Goal: Task Accomplishment & Management: Manage account settings

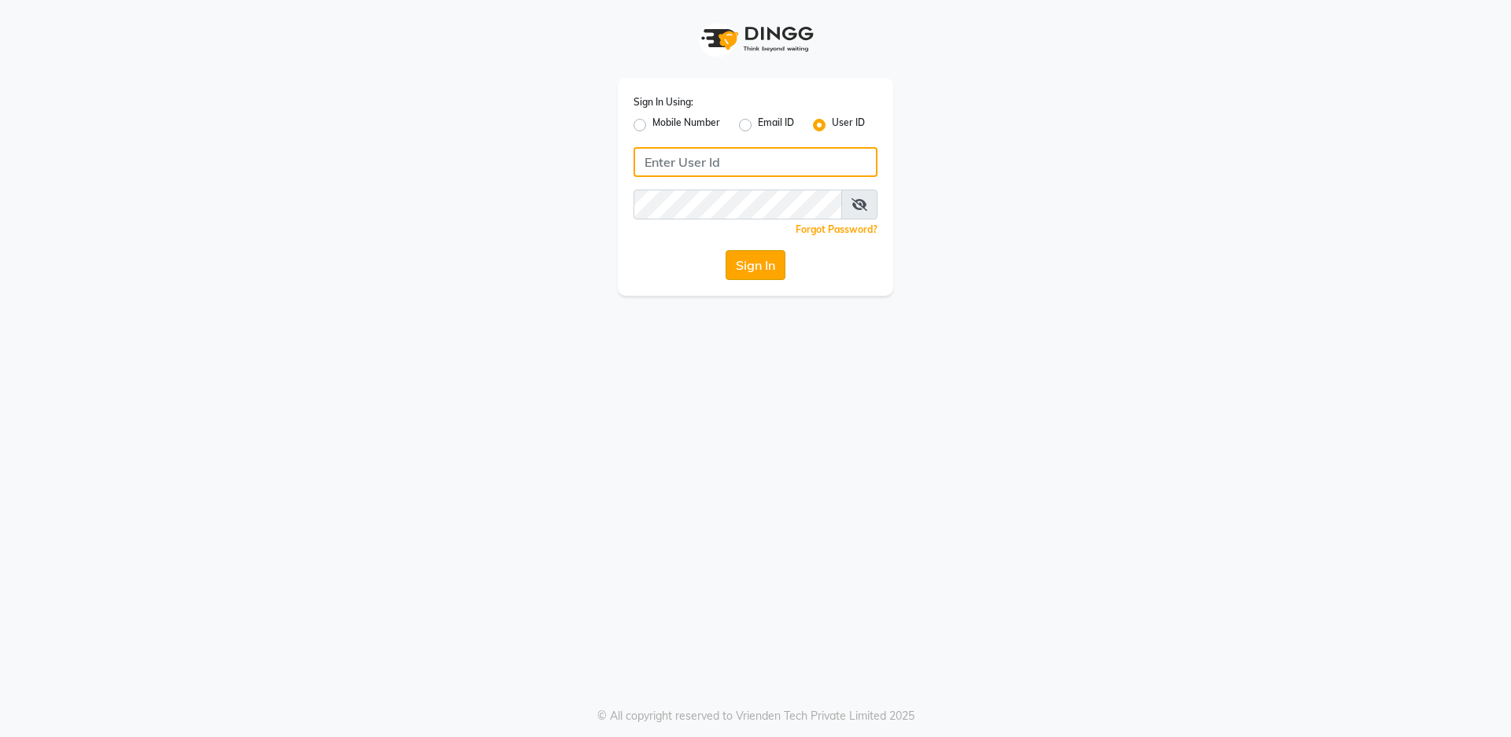
type input "salon82"
click at [769, 263] on button "Sign In" at bounding box center [756, 265] width 60 height 30
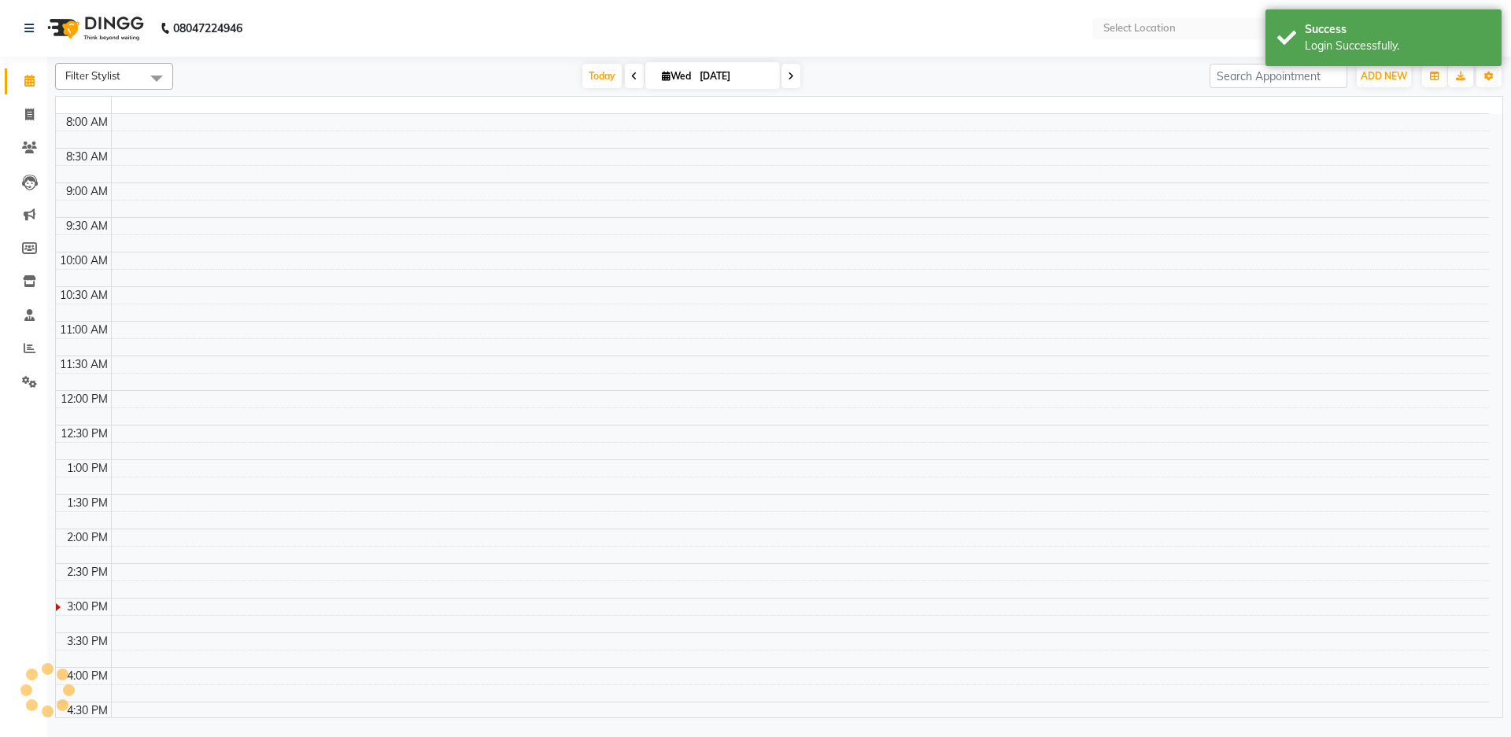
select select "en"
